Goal: Obtain resource: Download file/media

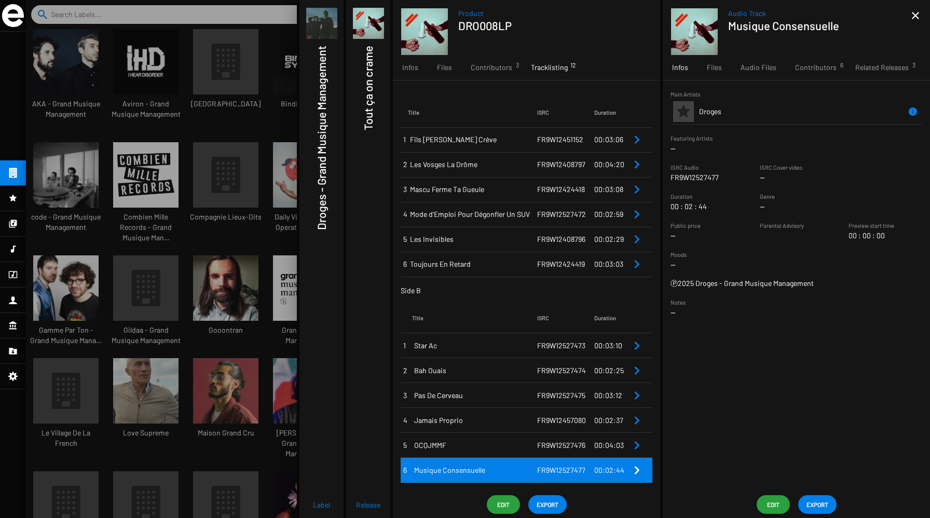
click at [264, 201] on div at bounding box center [478, 259] width 904 height 518
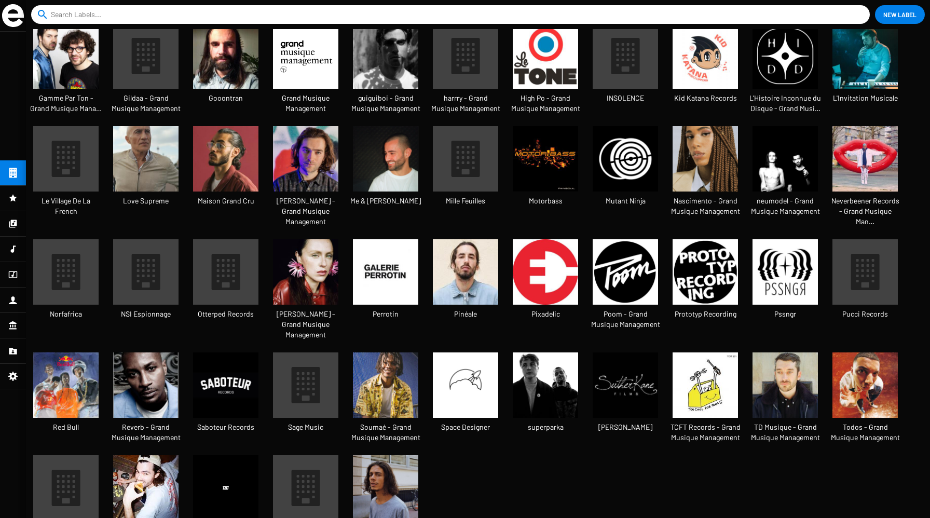
click at [155, 455] on img at bounding box center [145, 487] width 65 height 65
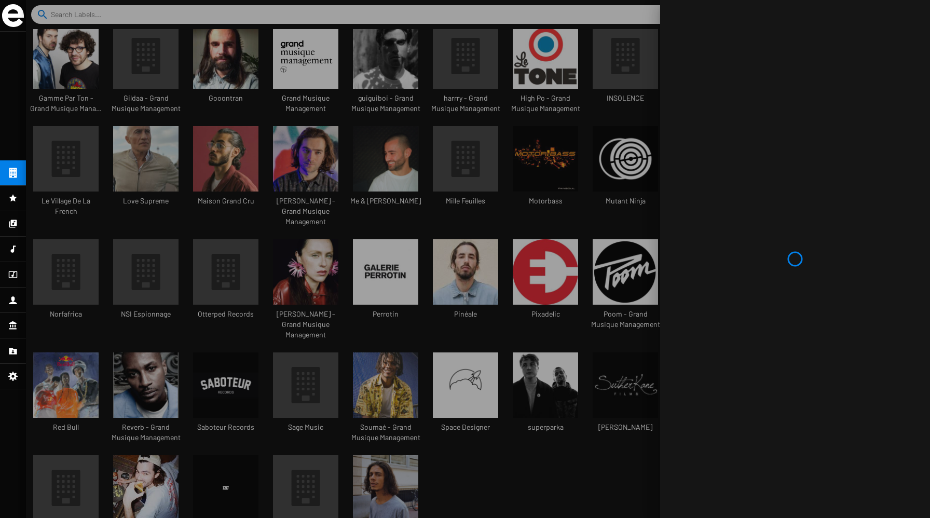
click at [330, 193] on div at bounding box center [478, 259] width 904 height 518
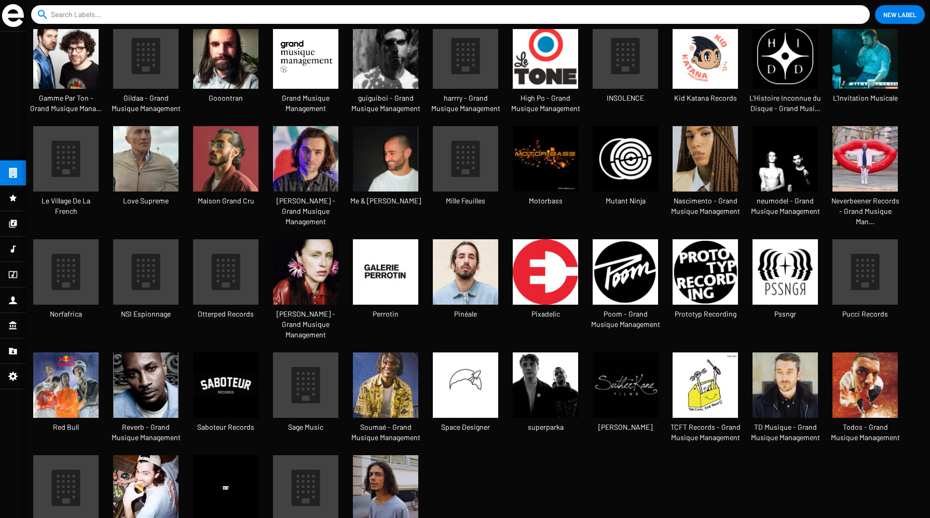
click at [784, 267] on img at bounding box center [785, 271] width 65 height 65
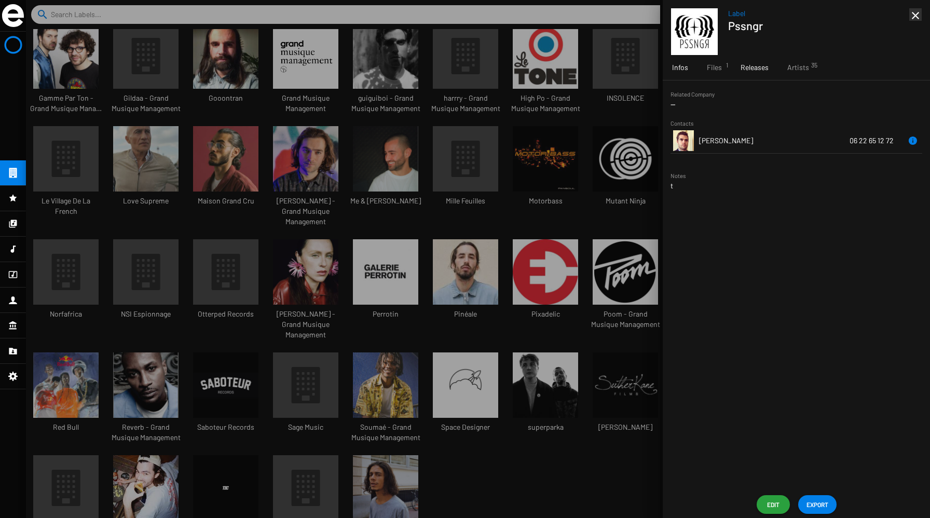
click at [752, 71] on span "Releases" at bounding box center [755, 67] width 28 height 10
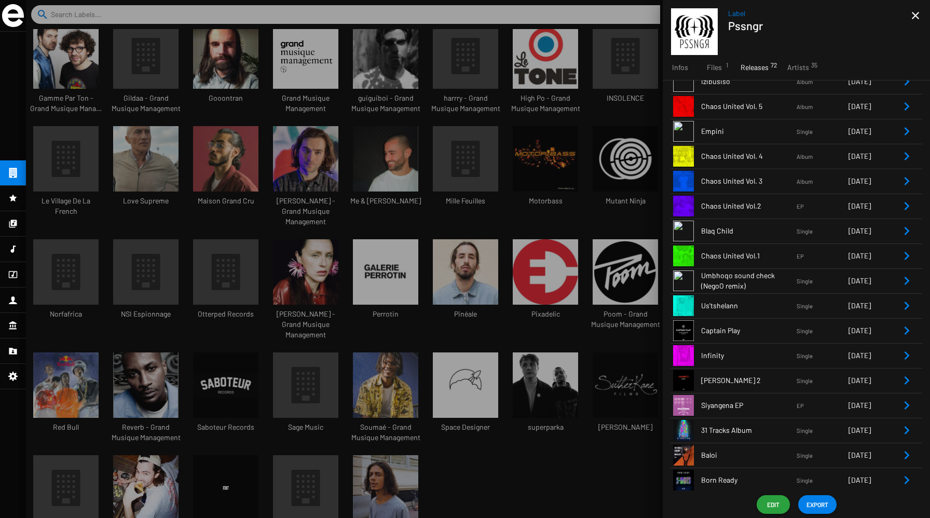
scroll to position [174, 0]
click at [821, 504] on span "EXPORT" at bounding box center [818, 504] width 22 height 19
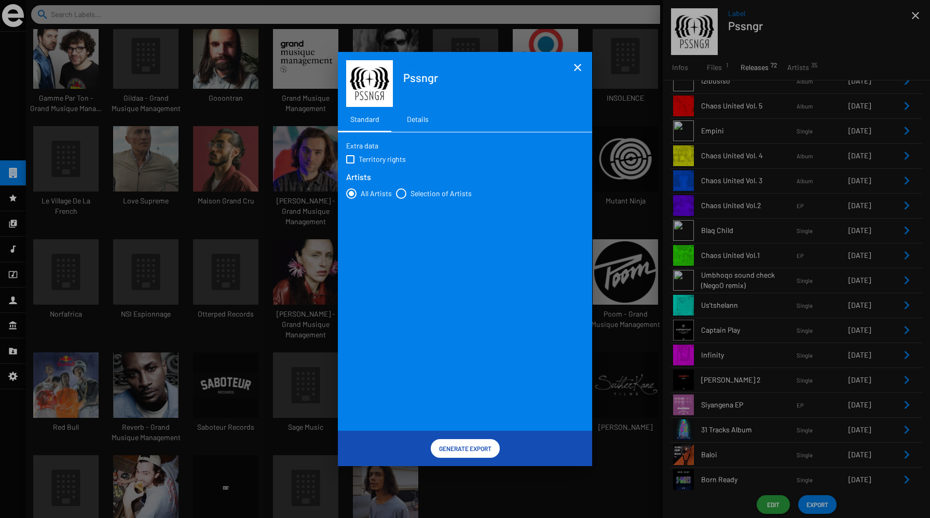
click at [411, 122] on div "Details" at bounding box center [418, 119] width 22 height 10
click at [456, 450] on span "Generate Export" at bounding box center [465, 448] width 52 height 19
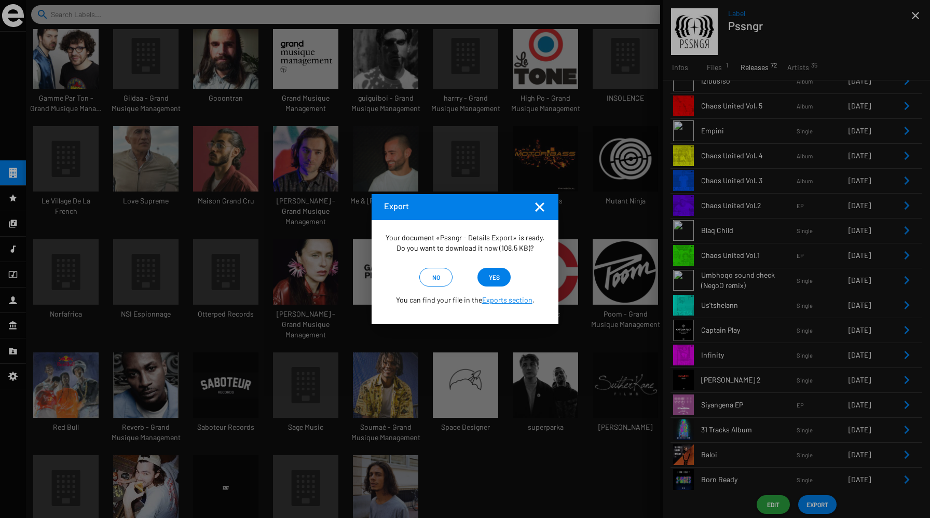
click at [493, 282] on span "yes" at bounding box center [494, 277] width 11 height 19
click at [540, 207] on mat-icon "Fermer la fenêtre" at bounding box center [540, 207] width 12 height 12
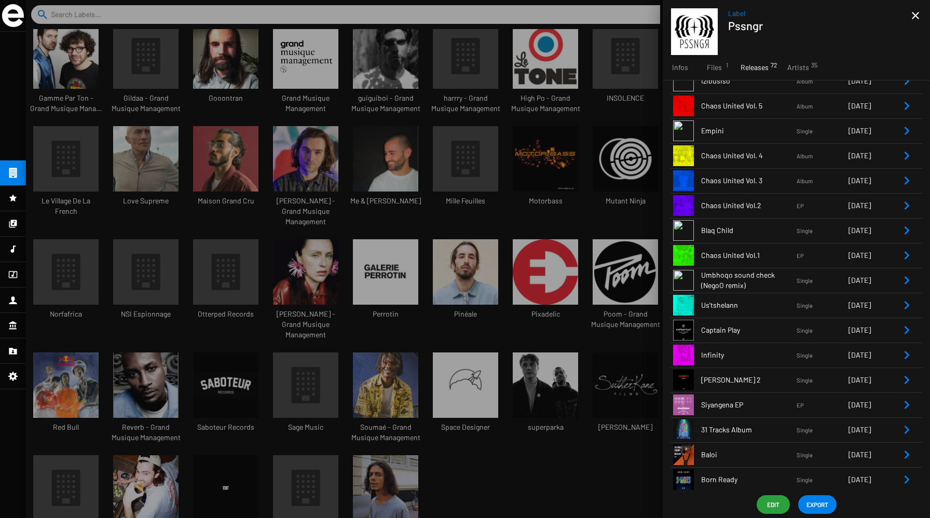
click at [527, 435] on div at bounding box center [478, 259] width 904 height 518
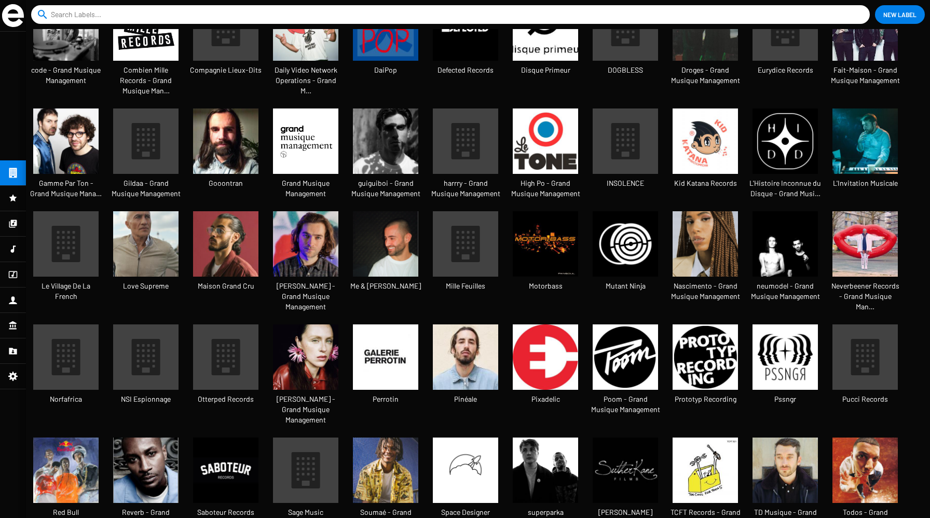
scroll to position [146, 0]
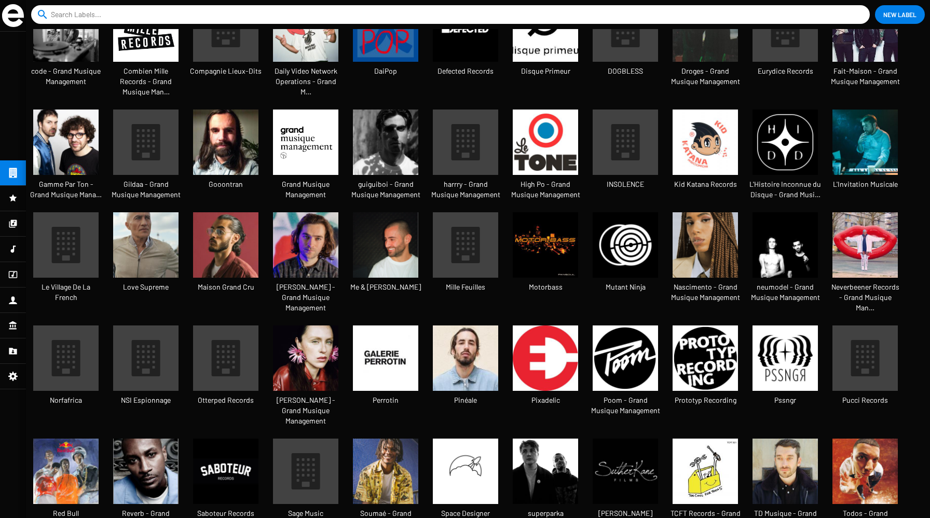
click at [44, 336] on icon at bounding box center [66, 358] width 44 height 44
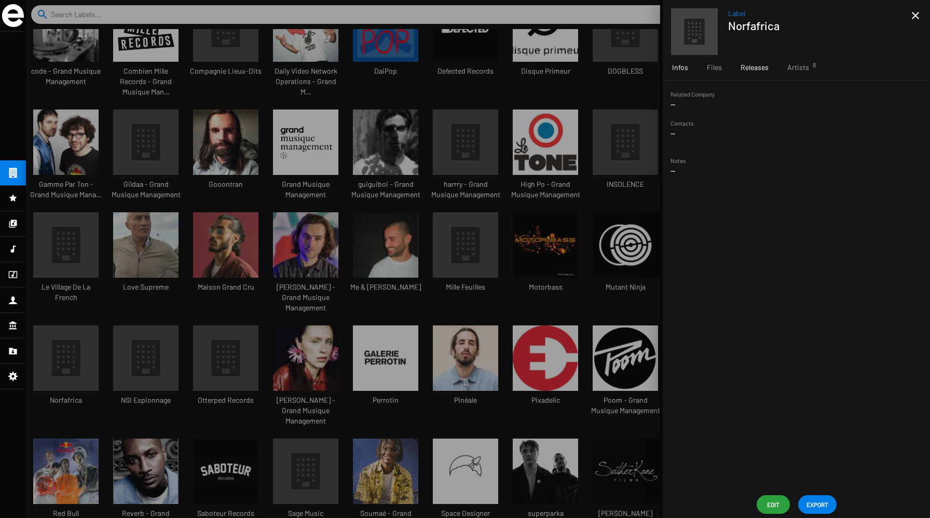
click at [760, 72] on span "Releases" at bounding box center [755, 67] width 28 height 10
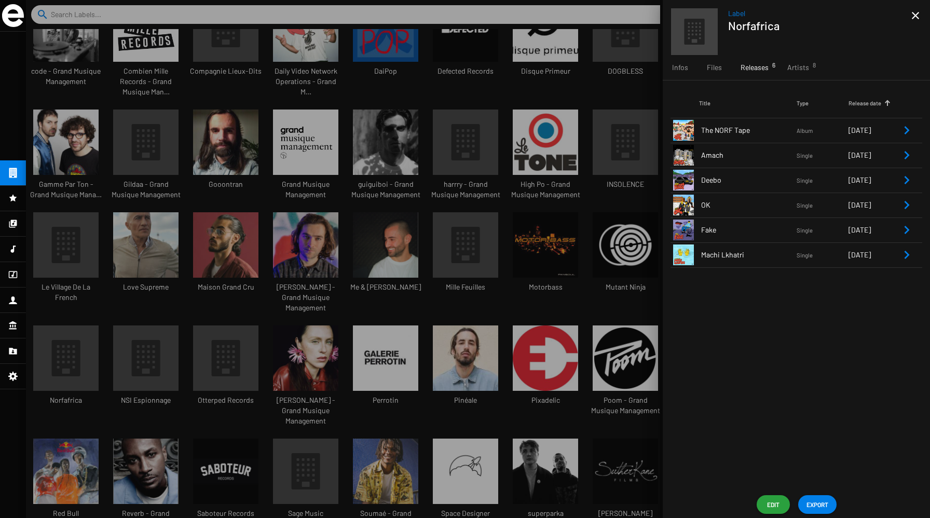
click at [815, 506] on span "EXPORT" at bounding box center [818, 504] width 22 height 19
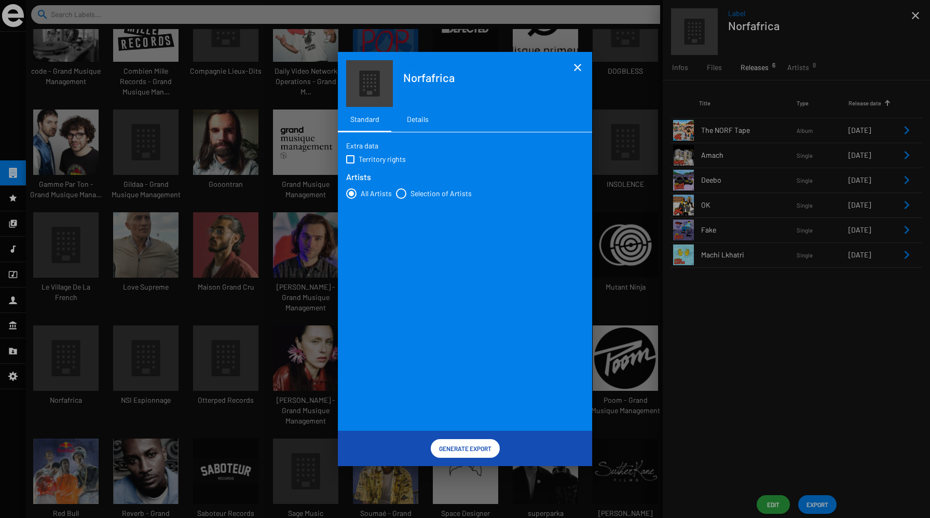
click at [418, 114] on div "Details" at bounding box center [418, 119] width 22 height 10
click at [462, 443] on span "Generate Export" at bounding box center [465, 448] width 52 height 19
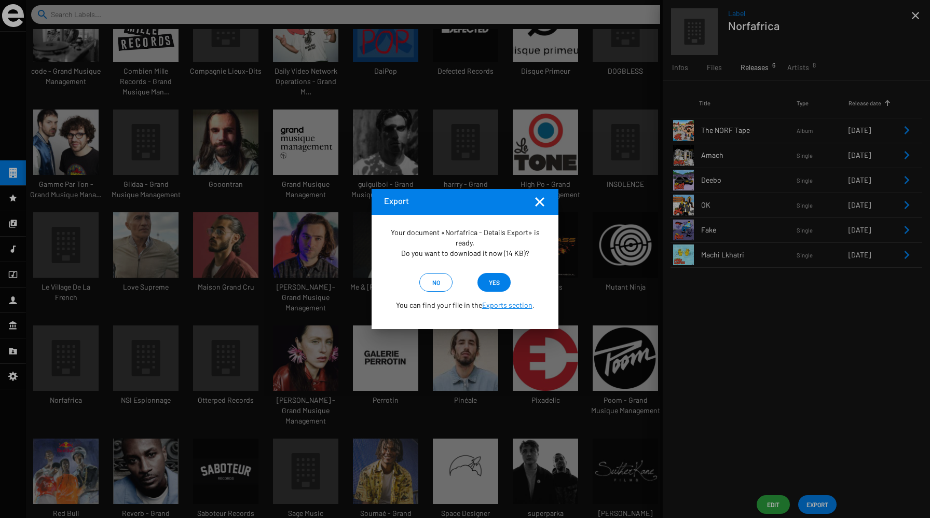
click at [493, 280] on span "yes" at bounding box center [494, 282] width 11 height 19
click at [301, 214] on div at bounding box center [465, 259] width 930 height 518
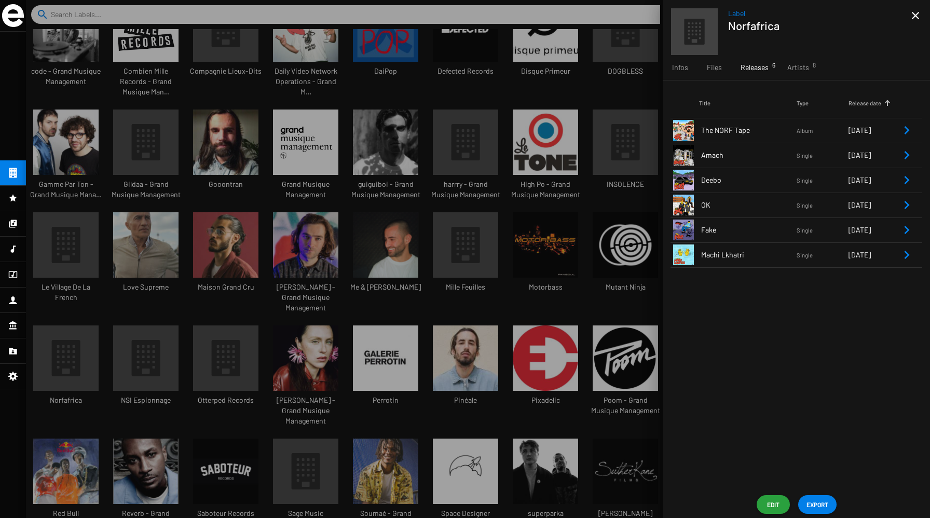
click at [412, 305] on div at bounding box center [478, 259] width 904 height 518
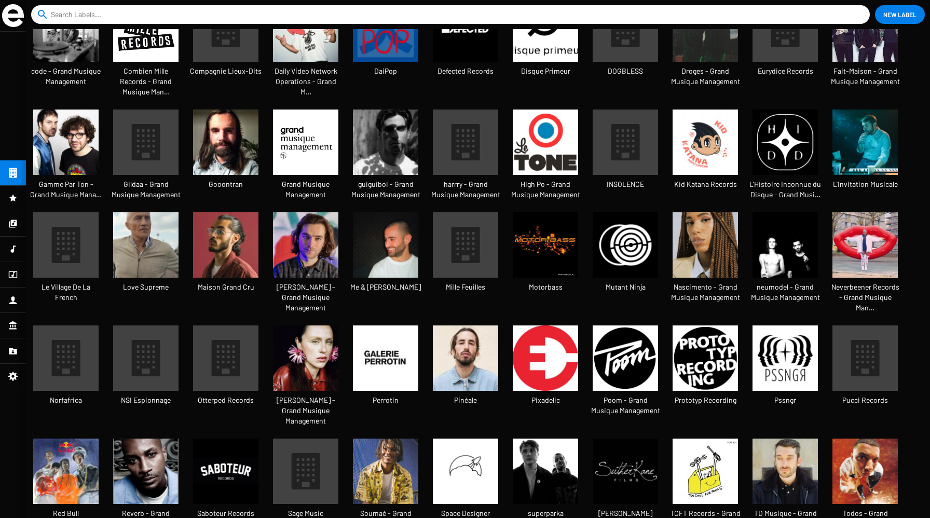
scroll to position [239, 0]
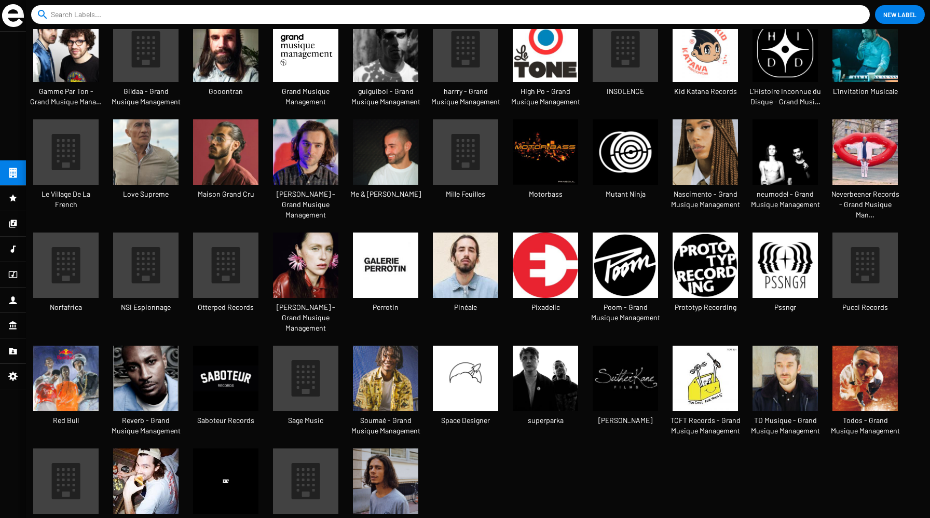
click at [555, 346] on img at bounding box center [545, 378] width 65 height 65
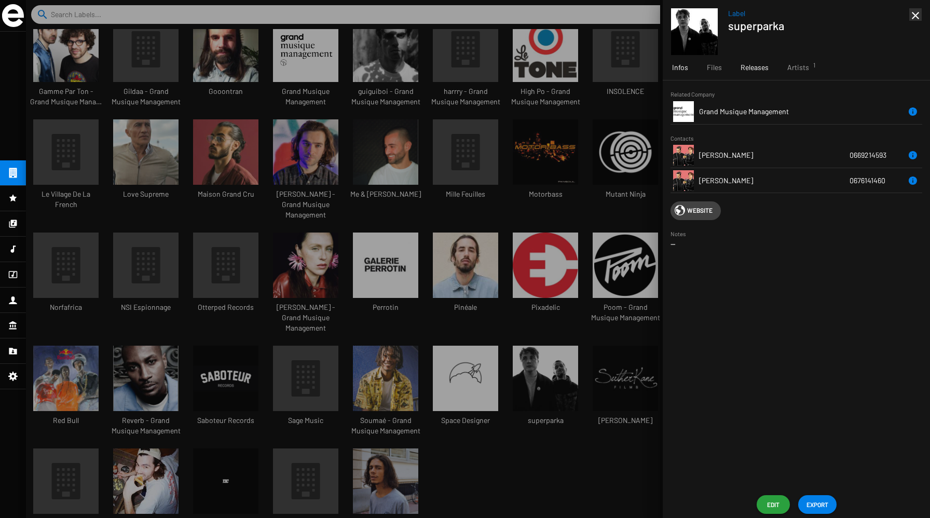
click at [750, 75] on div "Releases" at bounding box center [754, 67] width 47 height 25
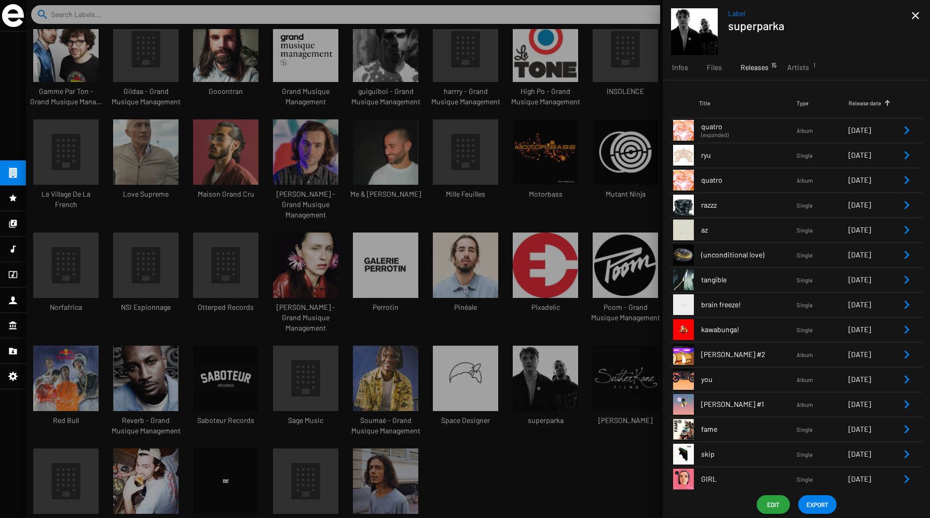
click at [562, 352] on div at bounding box center [478, 259] width 904 height 518
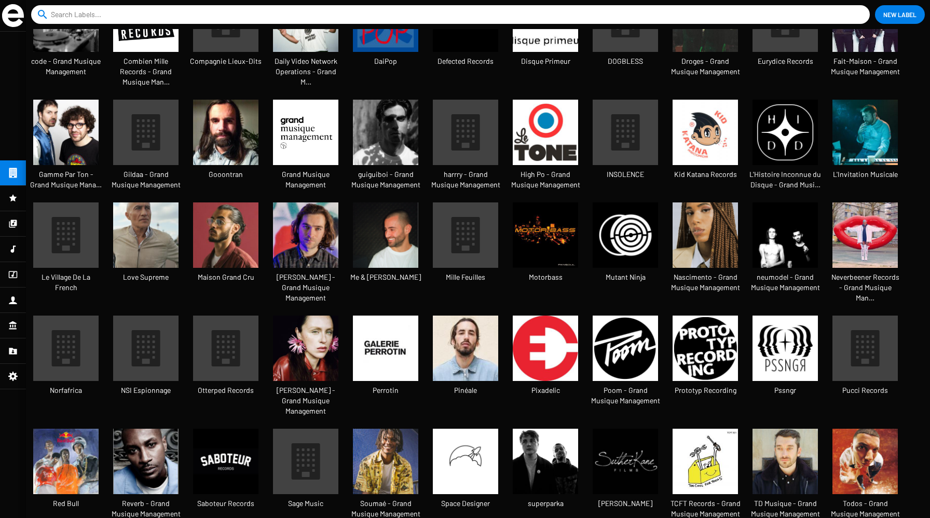
scroll to position [159, 0]
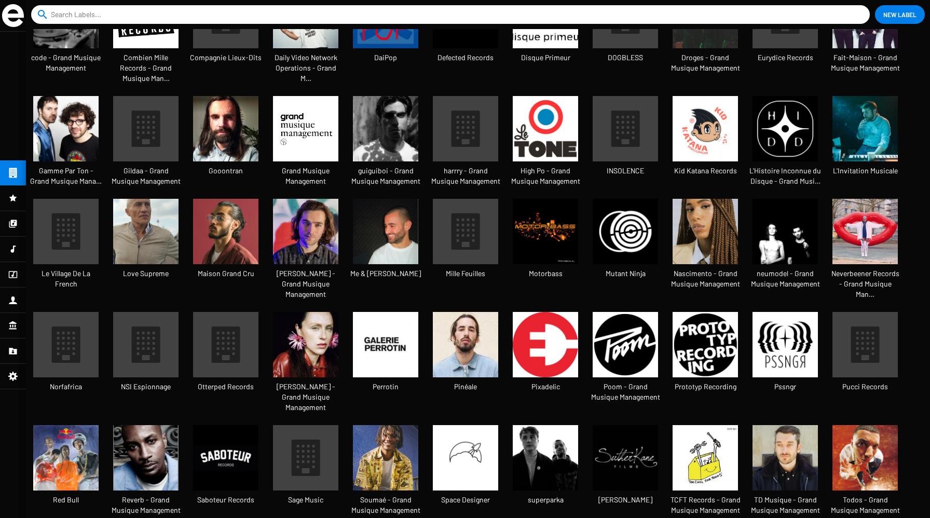
click at [588, 166] on link "INSOLENCE" at bounding box center [626, 142] width 80 height 92
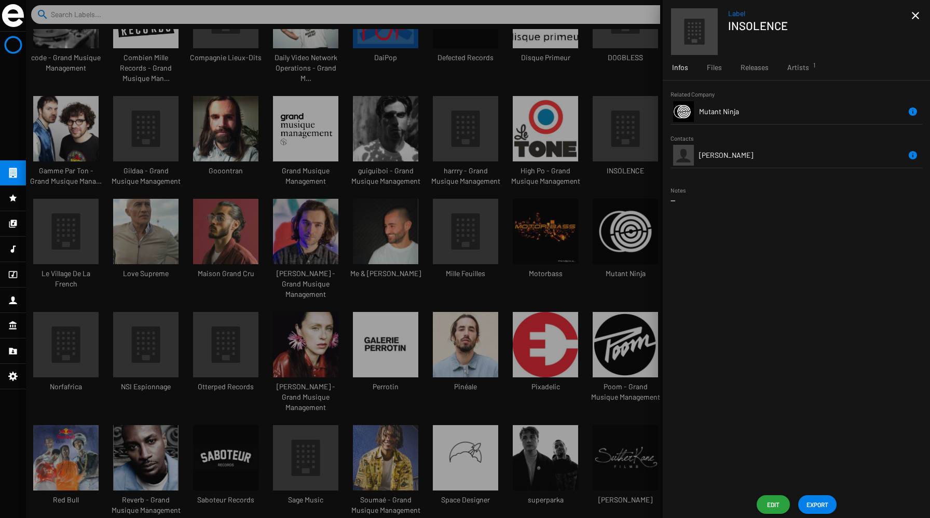
click at [493, 246] on div at bounding box center [478, 259] width 904 height 518
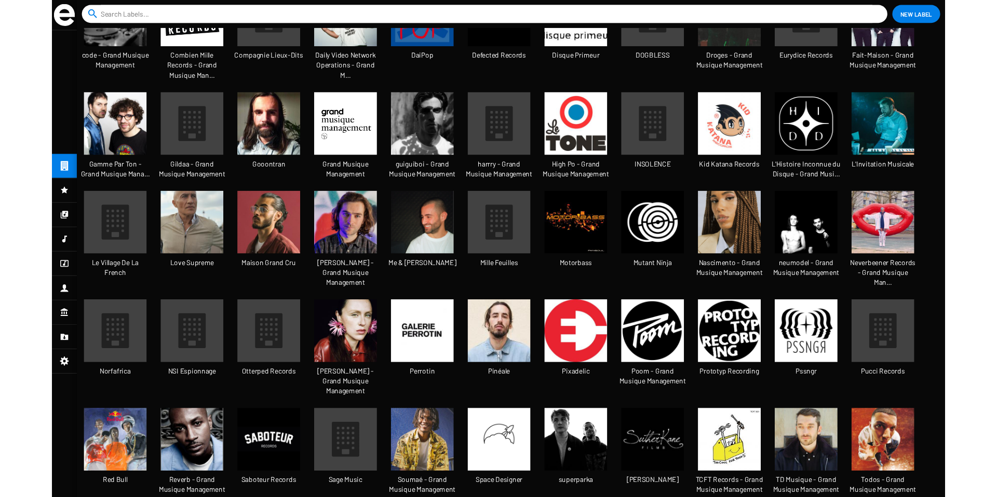
scroll to position [239, 0]
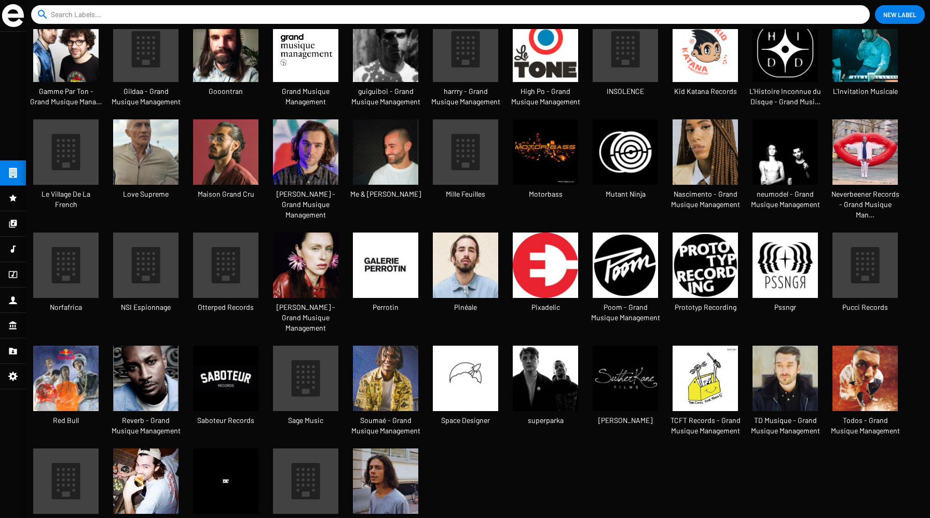
click at [66, 247] on icon at bounding box center [66, 265] width 29 height 36
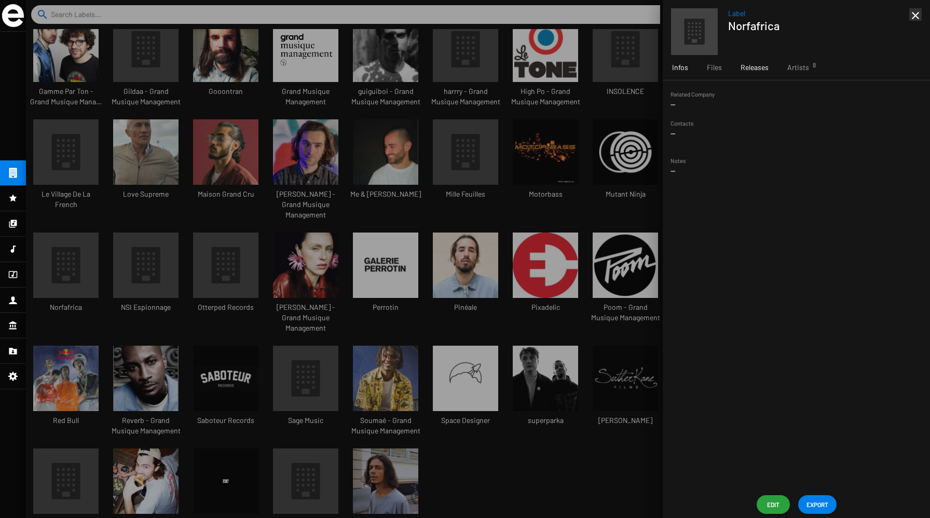
click at [758, 66] on span "Releases" at bounding box center [755, 67] width 28 height 10
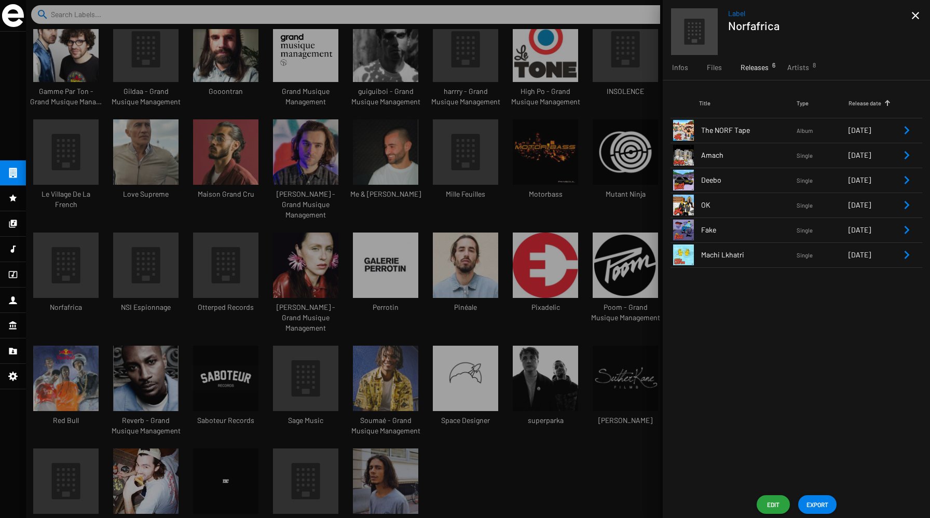
click at [274, 244] on div at bounding box center [478, 259] width 904 height 518
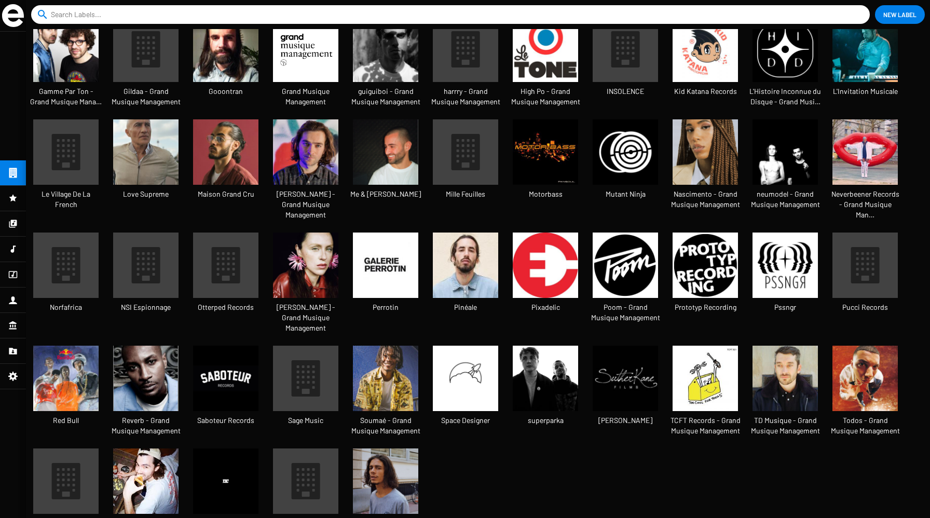
click at [137, 449] on img at bounding box center [145, 481] width 65 height 65
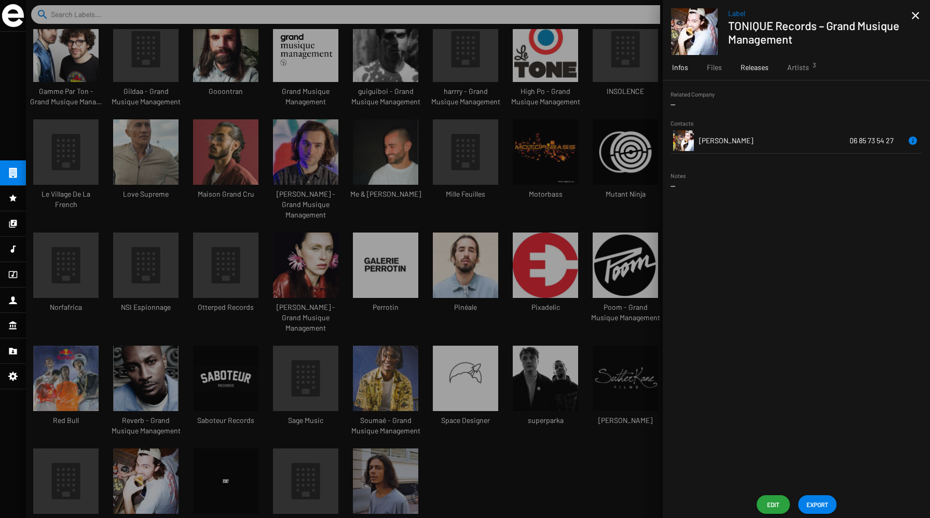
click at [754, 71] on span "Releases" at bounding box center [755, 67] width 28 height 10
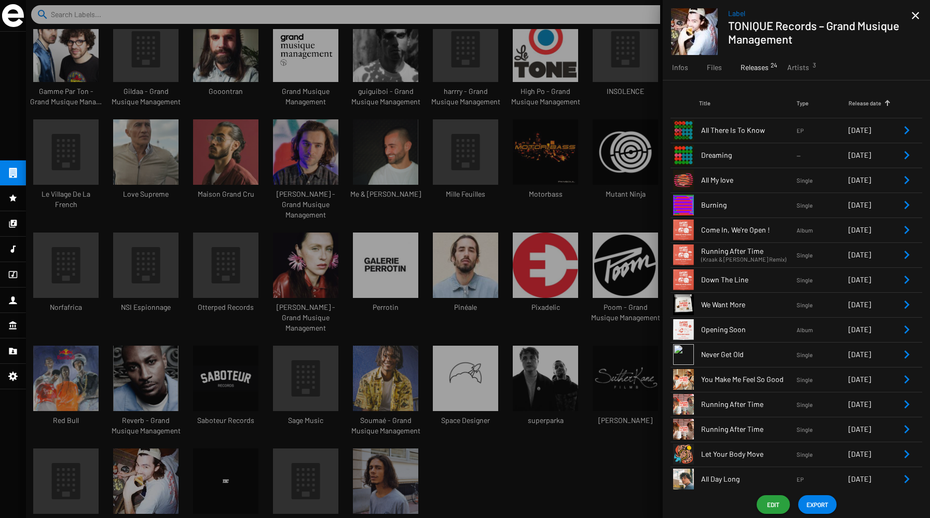
click at [818, 504] on span "EXPORT" at bounding box center [818, 504] width 22 height 19
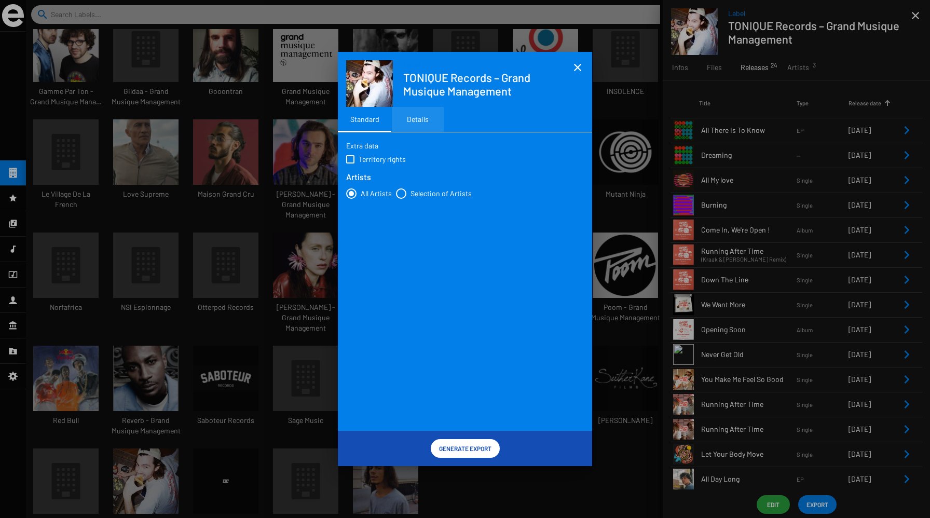
click at [412, 117] on div "Details" at bounding box center [418, 119] width 22 height 10
click at [446, 450] on span "Generate Export" at bounding box center [465, 448] width 52 height 19
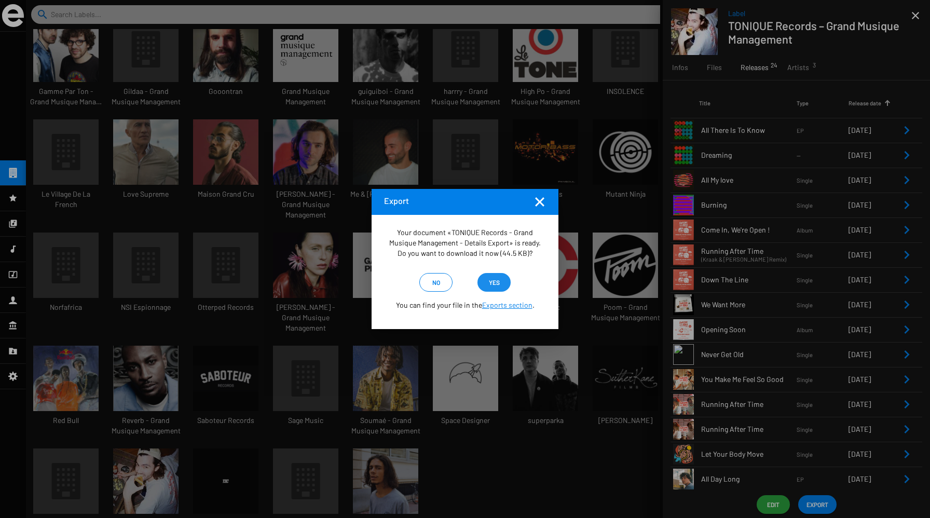
click at [500, 284] on span "yes" at bounding box center [494, 282] width 17 height 19
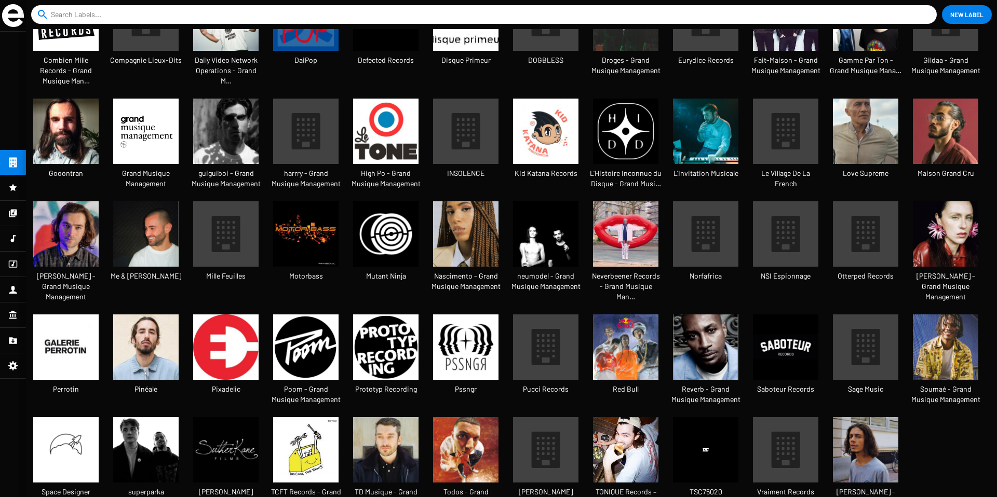
scroll to position [5, 5]
